Goal: Task Accomplishment & Management: Use online tool/utility

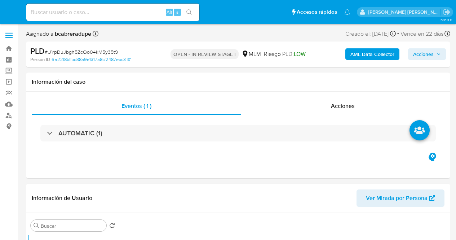
select select "10"
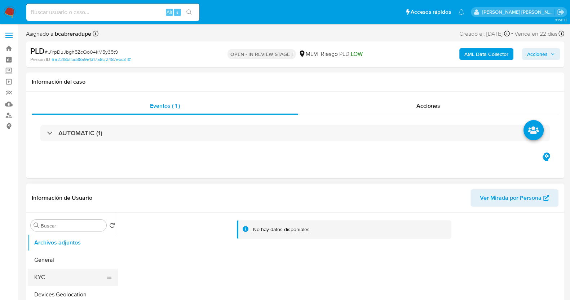
click at [75, 240] on button "KYC" at bounding box center [70, 277] width 84 height 17
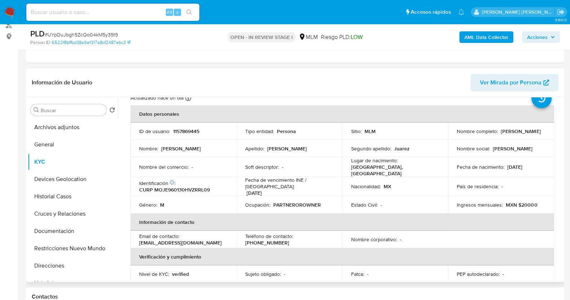
scroll to position [45, 0]
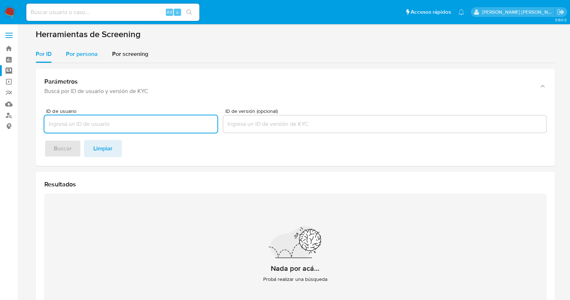
click at [87, 56] on span "Por persona" at bounding box center [82, 54] width 32 height 8
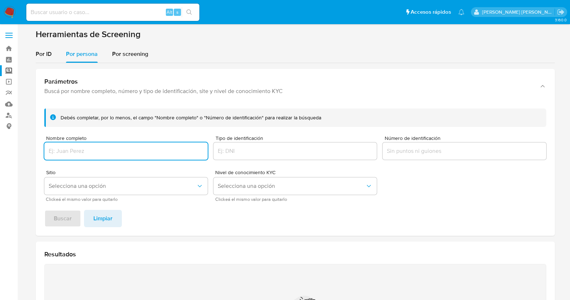
click at [130, 149] on input "Nombre completo" at bounding box center [125, 150] width 163 height 9
paste input "LUIS ALBERTO VELAZQUEZ FLORES"
type input "LUIS ALBERTO VELAZQUEZ FLORES"
click at [56, 218] on span "Buscar" at bounding box center [63, 219] width 18 height 16
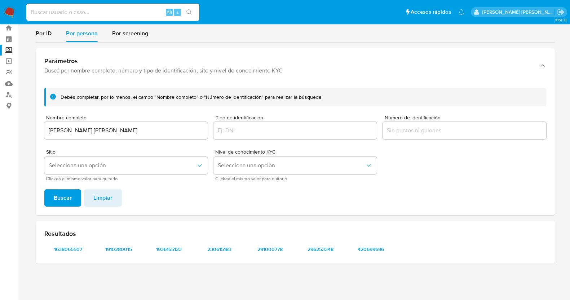
scroll to position [20, 0]
click at [71, 251] on span "1638065507" at bounding box center [68, 250] width 38 height 10
click at [120, 254] on span "1910280015" at bounding box center [119, 250] width 38 height 10
click at [158, 250] on span "1936155123" at bounding box center [169, 250] width 38 height 10
click at [214, 250] on span "230615183" at bounding box center [220, 250] width 38 height 10
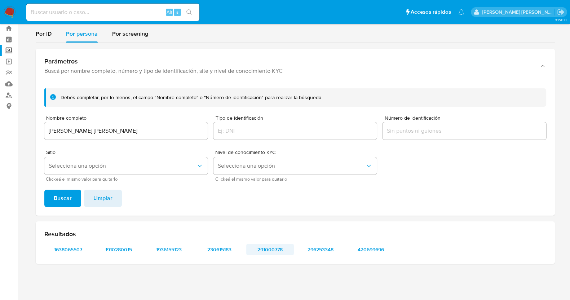
click at [265, 248] on span "291000778" at bounding box center [270, 250] width 38 height 10
click at [314, 253] on span "296253348" at bounding box center [321, 250] width 38 height 10
click at [375, 253] on span "420699696" at bounding box center [372, 250] width 38 height 10
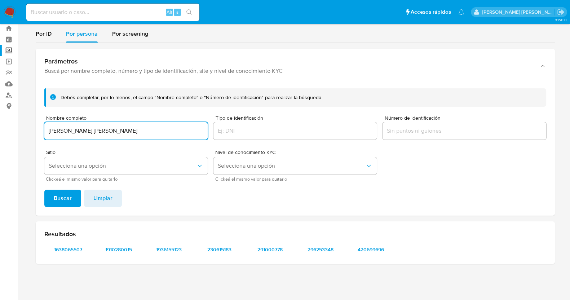
drag, startPoint x: 157, startPoint y: 129, endPoint x: 23, endPoint y: 118, distance: 133.6
click at [23, 118] on main "3.160.0" at bounding box center [285, 140] width 570 height 321
type input "JOSE GUSTAVO ARELLANO GONZALEZ"
click at [60, 195] on span "Buscar" at bounding box center [63, 199] width 18 height 16
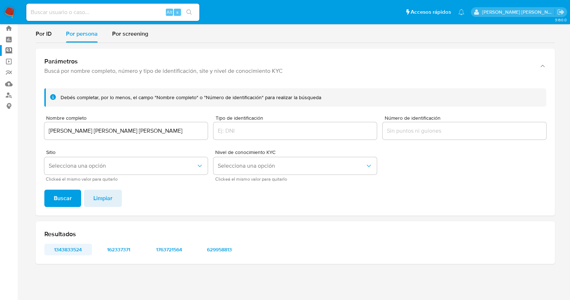
click at [71, 252] on span "1343833524" at bounding box center [68, 250] width 38 height 10
click at [121, 246] on span "162337371" at bounding box center [119, 250] width 38 height 10
click at [169, 241] on div "Resultados 1343833524 162337371 1763721564 629958813" at bounding box center [296, 243] width 520 height 43
click at [170, 249] on span "1763721564" at bounding box center [169, 250] width 38 height 10
click at [222, 248] on span "629958813" at bounding box center [220, 250] width 38 height 10
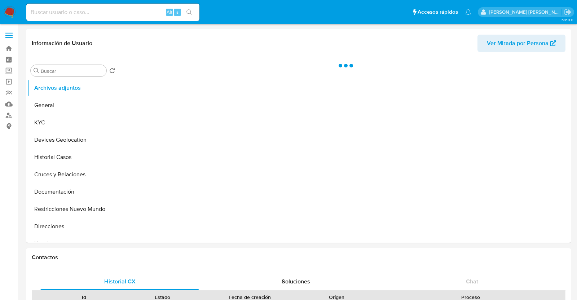
select select "10"
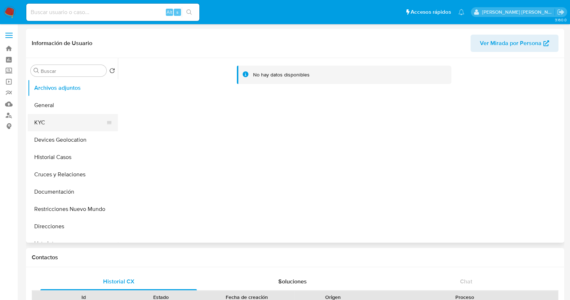
click at [73, 120] on button "KYC" at bounding box center [70, 122] width 84 height 17
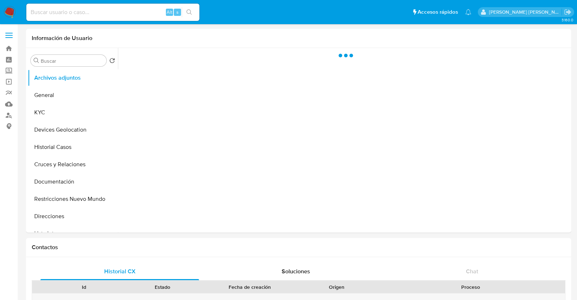
select select "10"
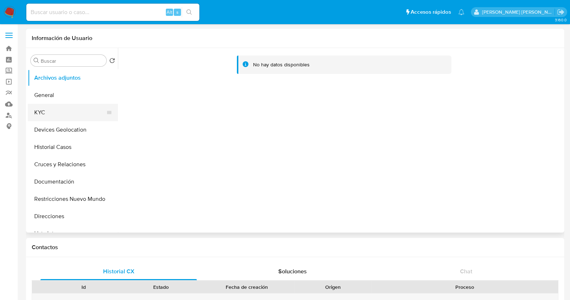
click at [59, 114] on button "KYC" at bounding box center [70, 112] width 84 height 17
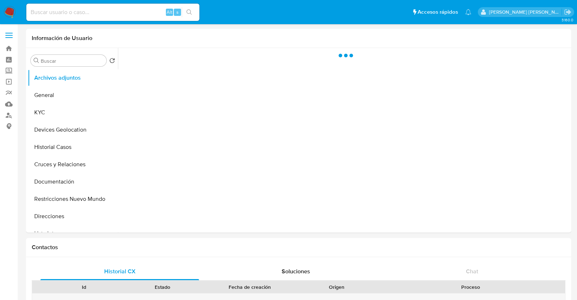
select select "10"
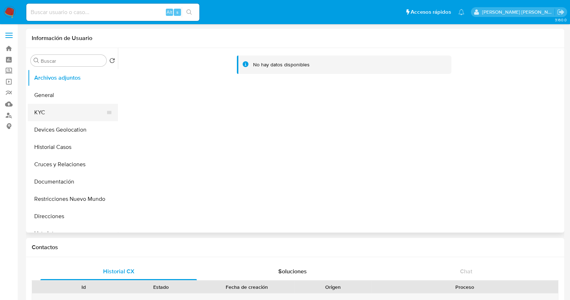
click at [59, 111] on button "KYC" at bounding box center [70, 112] width 84 height 17
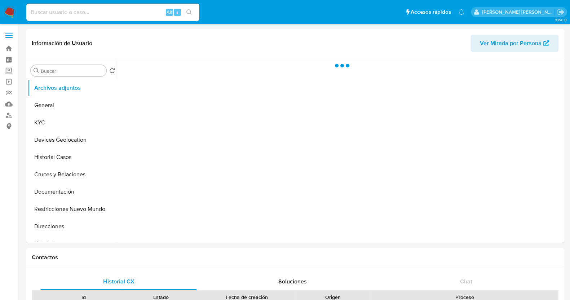
select select "10"
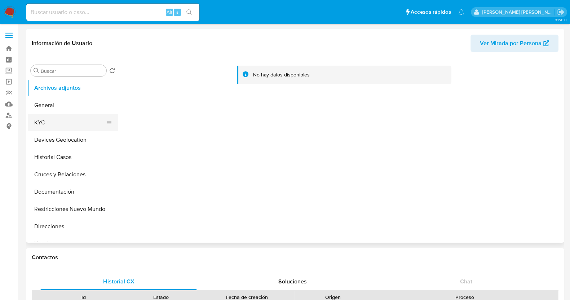
click at [54, 123] on button "KYC" at bounding box center [70, 122] width 84 height 17
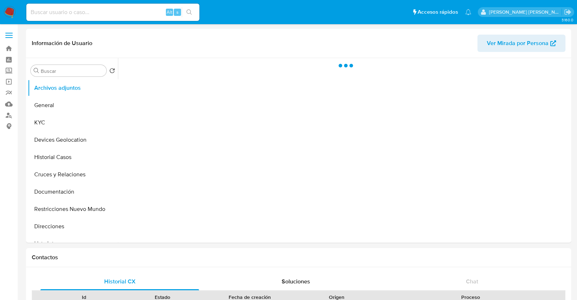
select select "10"
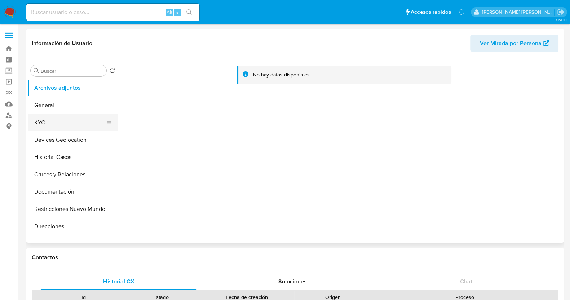
click at [67, 120] on button "KYC" at bounding box center [70, 122] width 84 height 17
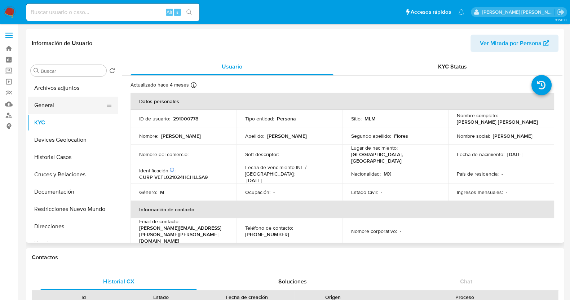
click at [59, 108] on button "General" at bounding box center [70, 105] width 84 height 17
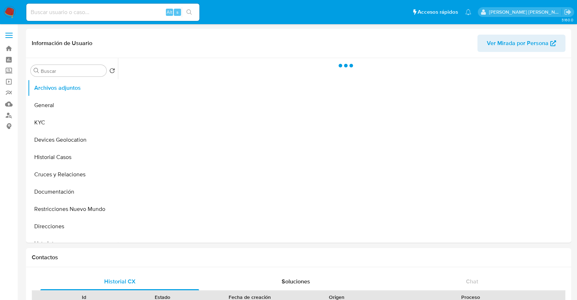
select select "10"
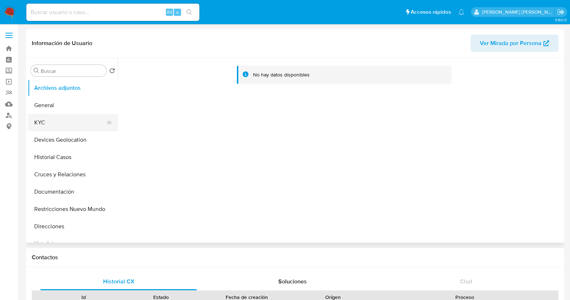
click at [51, 121] on button "KYC" at bounding box center [70, 122] width 84 height 17
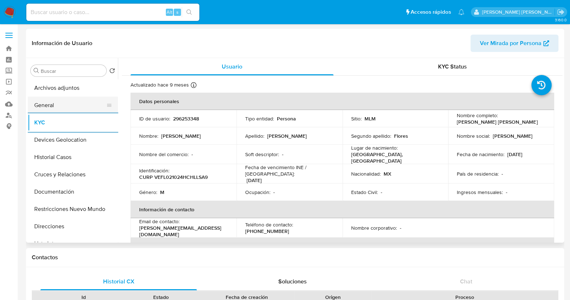
click at [58, 105] on button "General" at bounding box center [70, 105] width 84 height 17
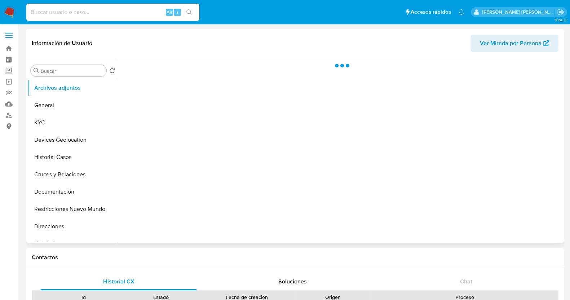
select select "10"
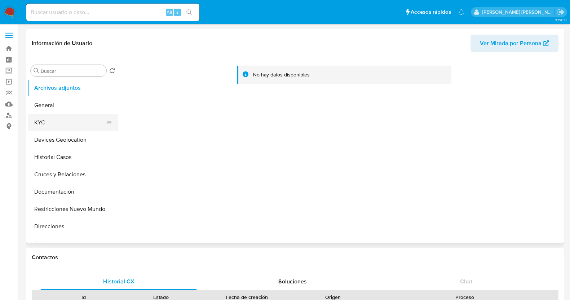
click at [60, 124] on button "KYC" at bounding box center [70, 122] width 84 height 17
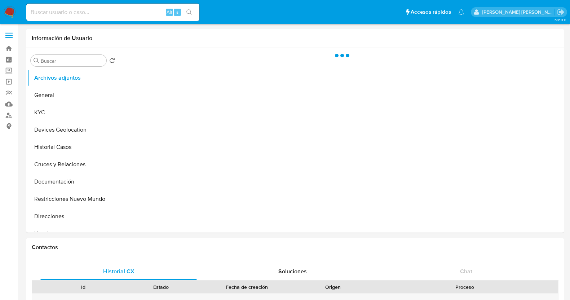
select select "10"
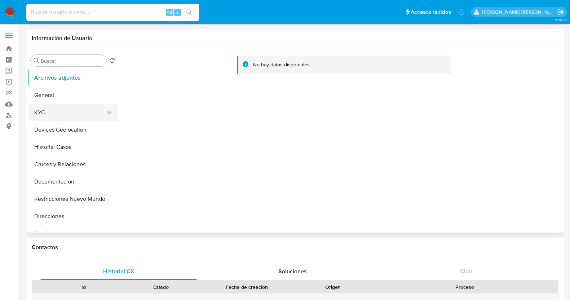
click at [56, 115] on button "KYC" at bounding box center [70, 112] width 84 height 17
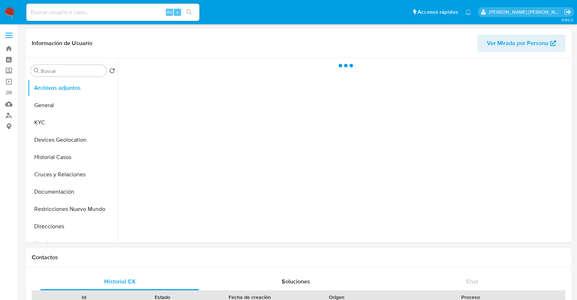
select select "10"
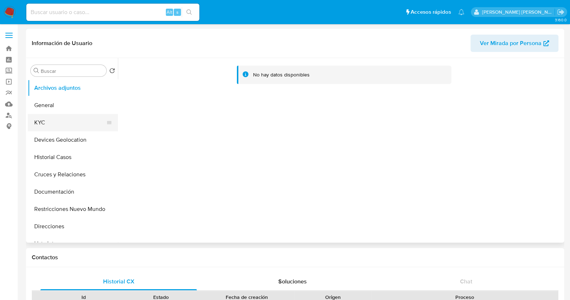
click at [57, 119] on button "KYC" at bounding box center [70, 122] width 84 height 17
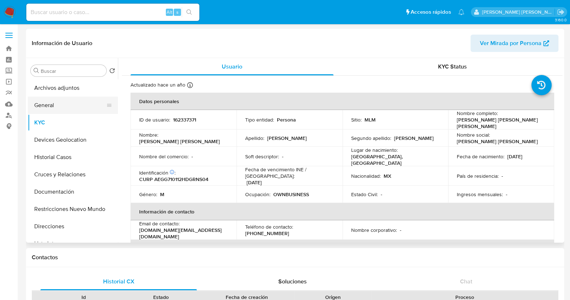
click at [57, 102] on button "General" at bounding box center [70, 105] width 84 height 17
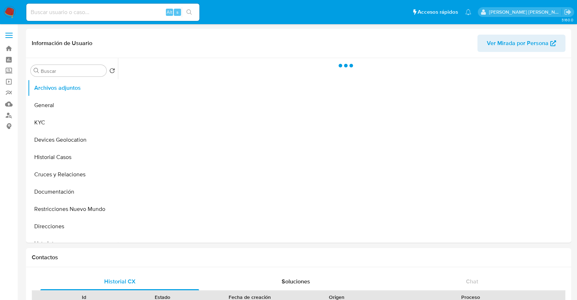
select select "10"
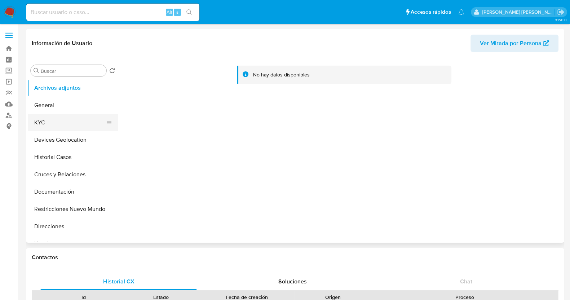
click at [54, 125] on button "KYC" at bounding box center [70, 122] width 84 height 17
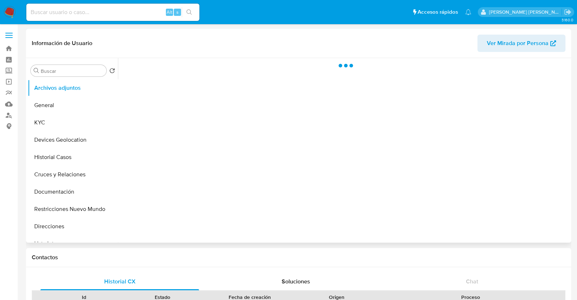
select select "10"
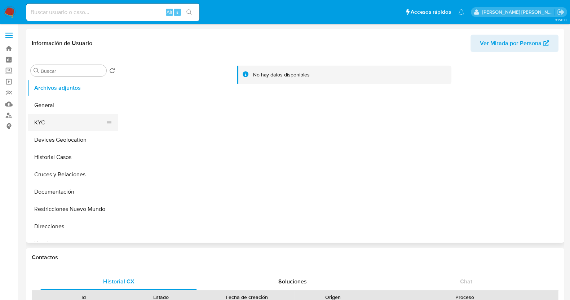
click at [62, 122] on button "KYC" at bounding box center [70, 122] width 84 height 17
